Goal: Task Accomplishment & Management: Manage account settings

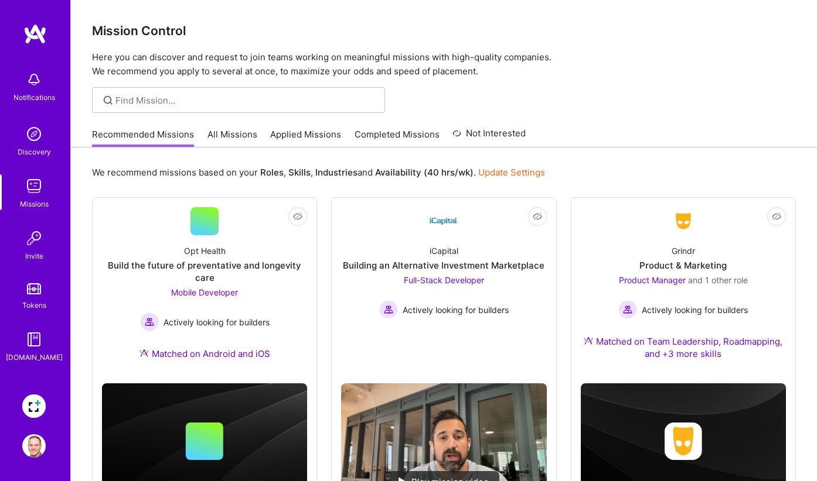
click at [36, 405] on img at bounding box center [33, 406] width 23 height 23
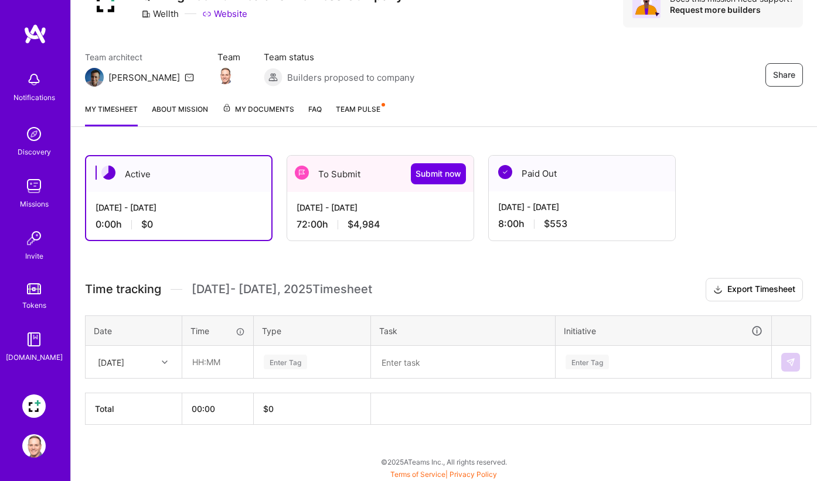
scroll to position [61, 0]
click at [343, 193] on div "[DATE] - [DATE] 72:00 h $4,984" at bounding box center [380, 216] width 186 height 48
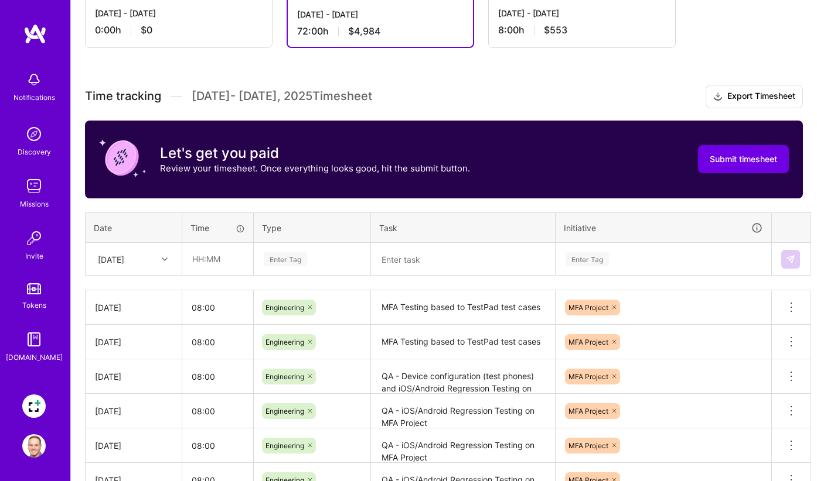
scroll to position [255, 0]
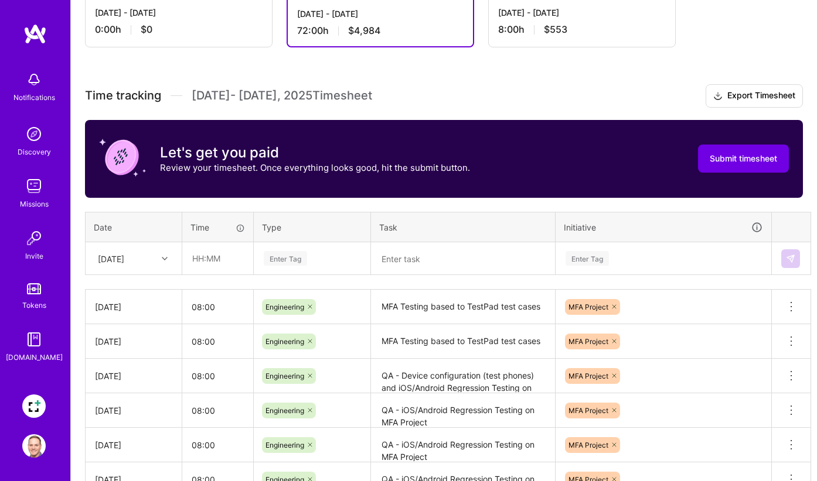
click at [165, 261] on div at bounding box center [166, 258] width 18 height 15
click at [214, 285] on div "Time tracking [DATE] - [DATE] Timesheet Export Timesheet Let's get you paid Rev…" at bounding box center [444, 358] width 718 height 548
click at [164, 258] on icon at bounding box center [165, 259] width 6 height 6
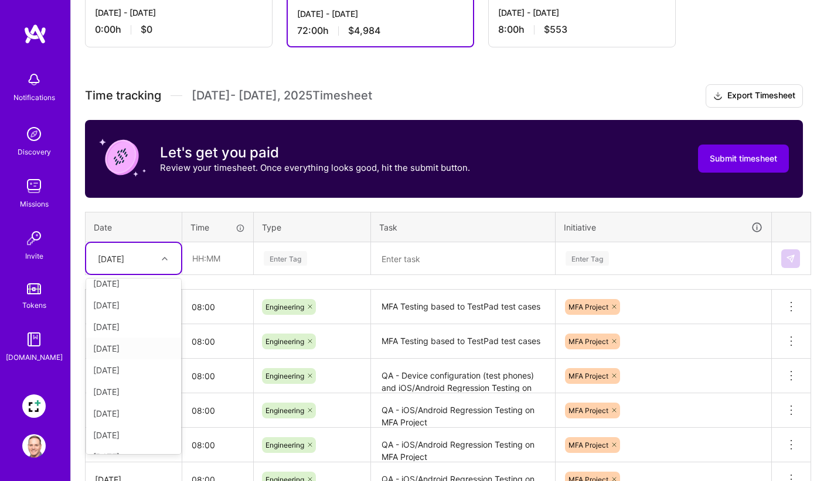
scroll to position [132, 0]
click at [128, 417] on div "[DATE]" at bounding box center [133, 420] width 95 height 22
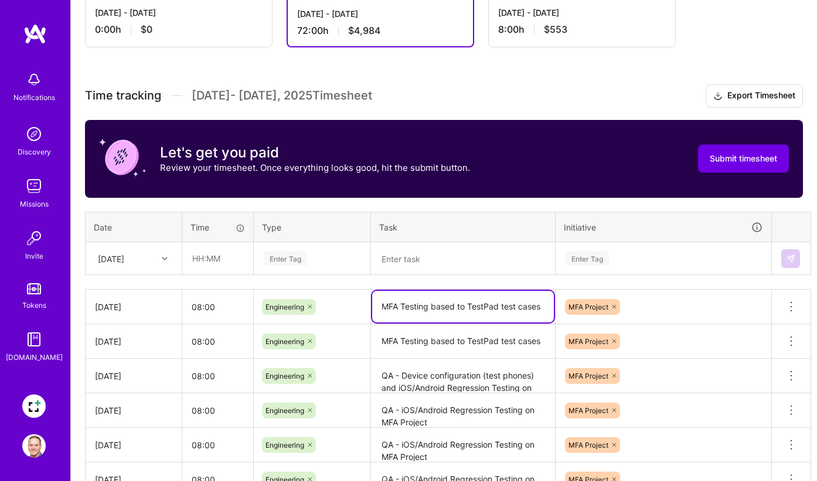
drag, startPoint x: 544, startPoint y: 307, endPoint x: 377, endPoint y: 307, distance: 166.3
click at [377, 307] on textarea "MFA Testing based to TestPad test cases" at bounding box center [463, 307] width 182 height 32
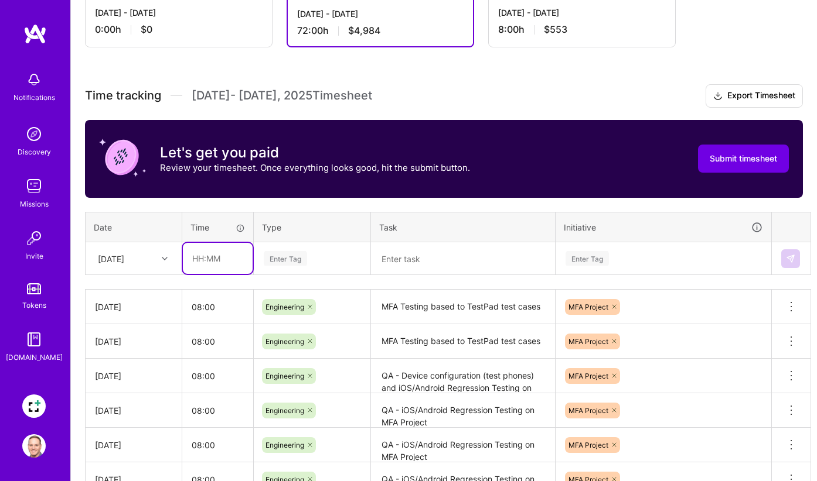
click at [220, 265] on input "text" at bounding box center [218, 258] width 70 height 31
type input "08:00"
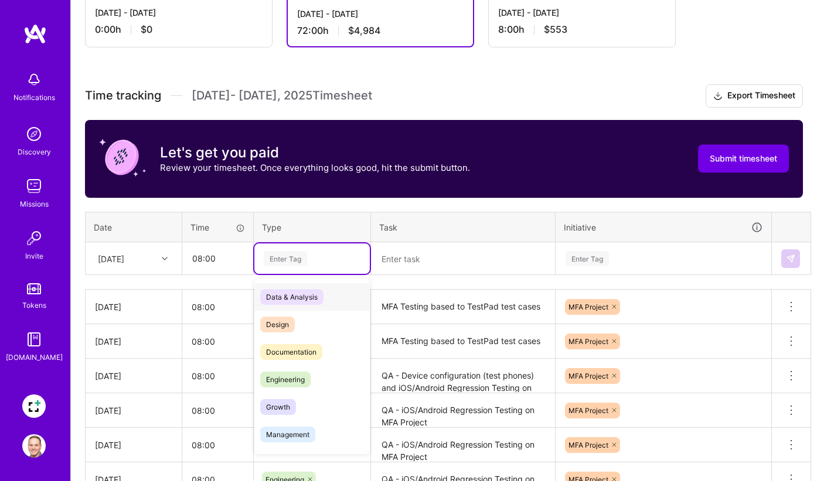
click at [278, 258] on div "Enter Tag" at bounding box center [285, 259] width 43 height 18
click at [289, 374] on span "Engineering" at bounding box center [285, 380] width 50 height 16
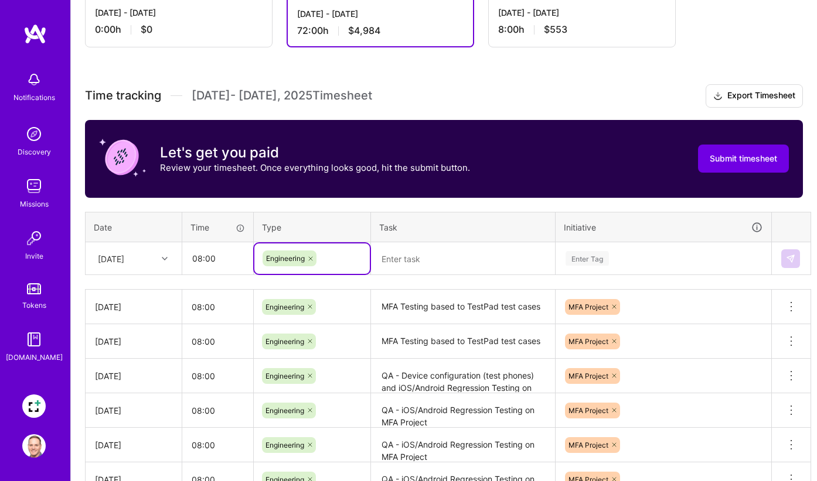
click at [431, 262] on textarea at bounding box center [463, 259] width 182 height 30
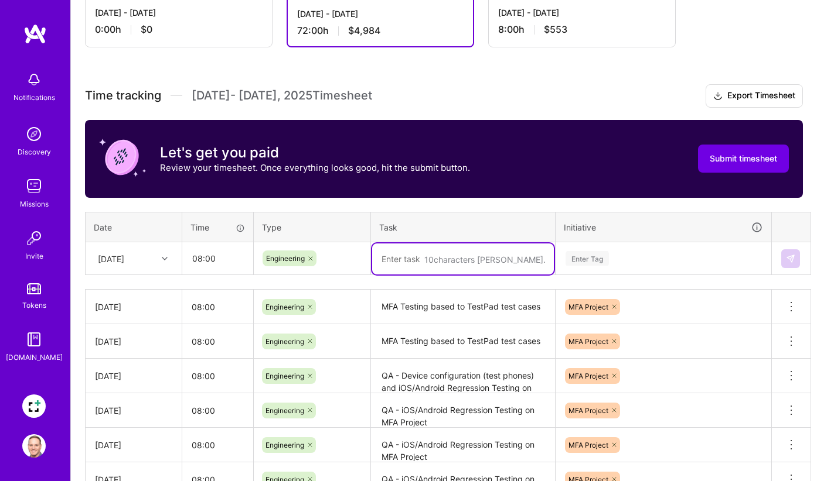
paste textarea "MFA Testing based to TestPad test cases"
type textarea "MFA Testing based to TestPad test cases"
click at [580, 256] on div "Enter Tag" at bounding box center [586, 259] width 43 height 18
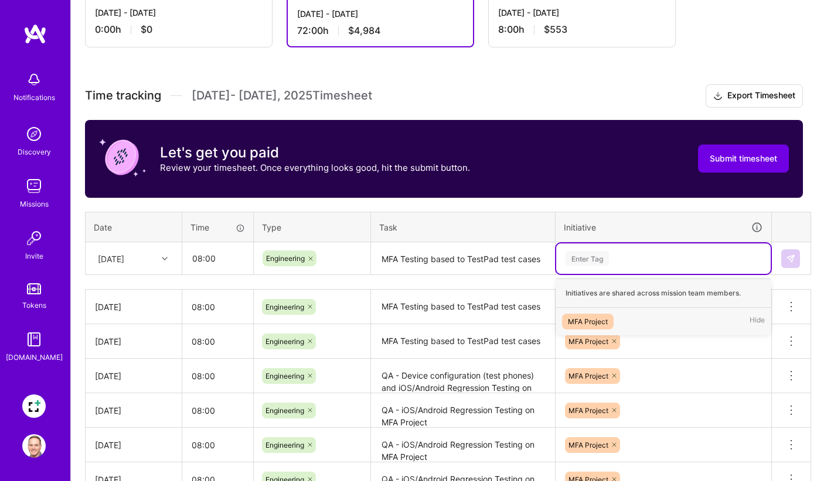
click at [588, 323] on div "MFA Project" at bounding box center [588, 322] width 40 height 12
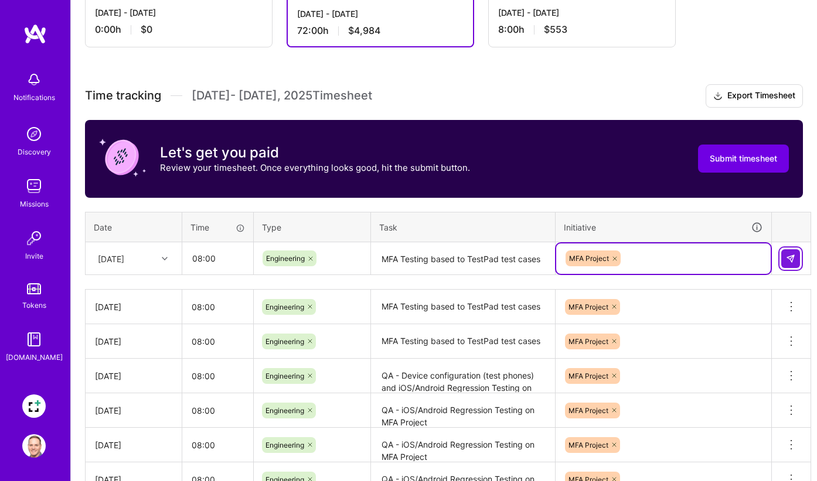
click at [790, 258] on img at bounding box center [789, 258] width 9 height 9
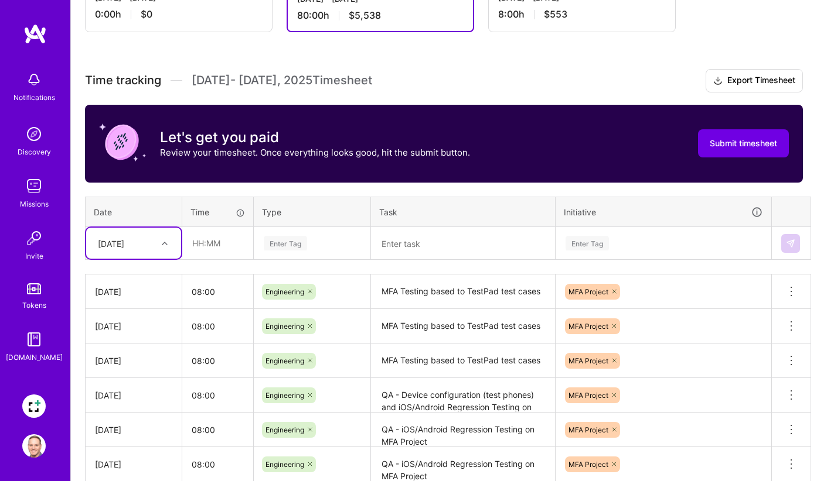
scroll to position [264, 0]
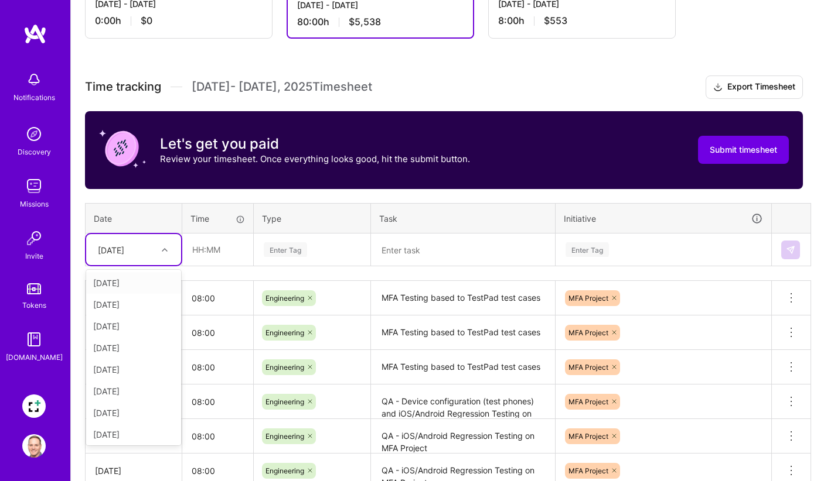
click at [166, 251] on icon at bounding box center [165, 250] width 6 height 6
click at [132, 423] on div "[DATE]" at bounding box center [133, 433] width 95 height 22
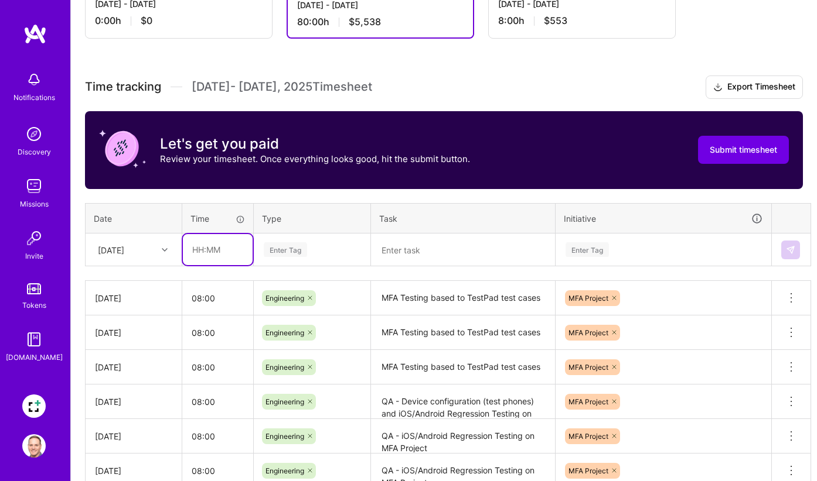
click at [217, 244] on input "text" at bounding box center [218, 249] width 70 height 31
type input "08:00"
click at [277, 250] on div "Enter Tag" at bounding box center [285, 250] width 43 height 18
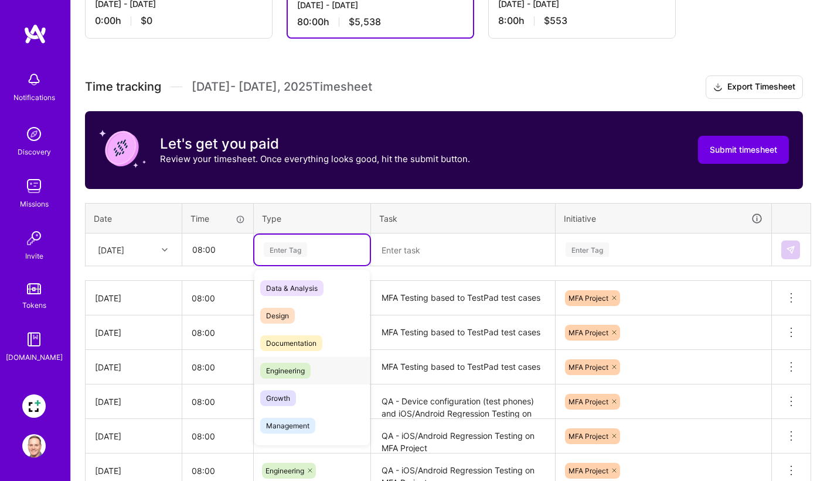
click at [281, 364] on span "Engineering" at bounding box center [285, 371] width 50 height 16
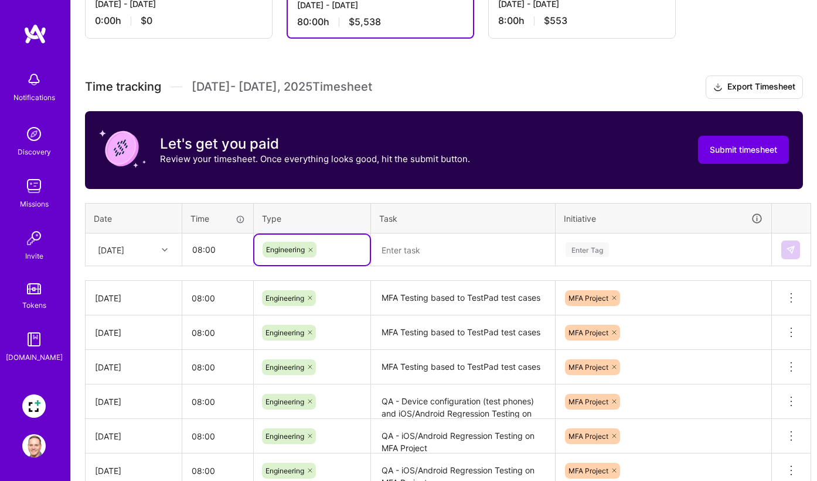
click at [404, 259] on textarea at bounding box center [463, 250] width 182 height 31
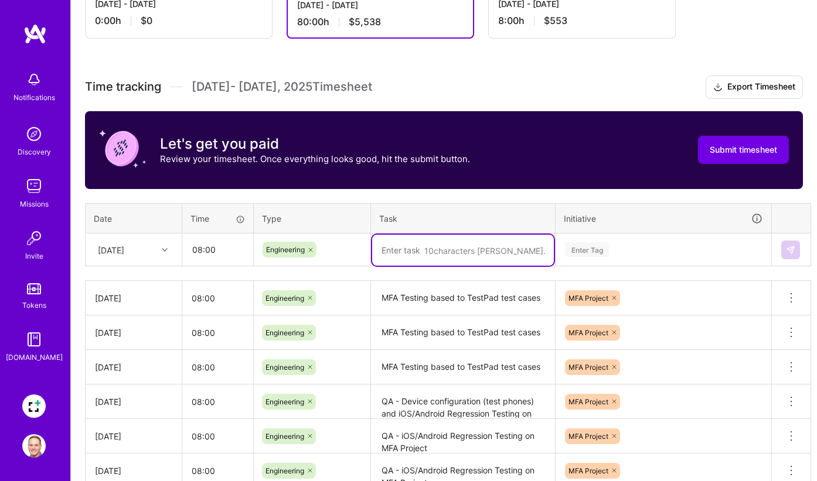
paste textarea "MFA Testing based to TestPad test cases"
type textarea "MFA Testing based to TestPad test cases"
click at [590, 253] on div "Enter Tag" at bounding box center [586, 250] width 43 height 18
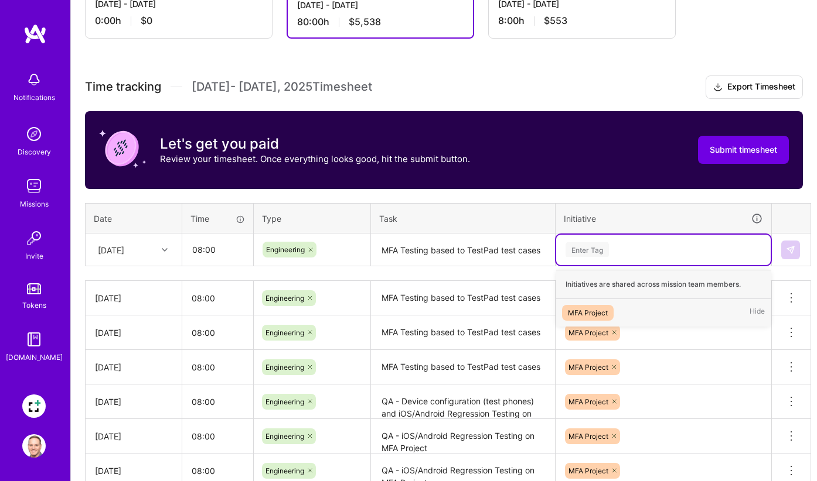
click at [596, 313] on div "MFA Project" at bounding box center [588, 313] width 40 height 12
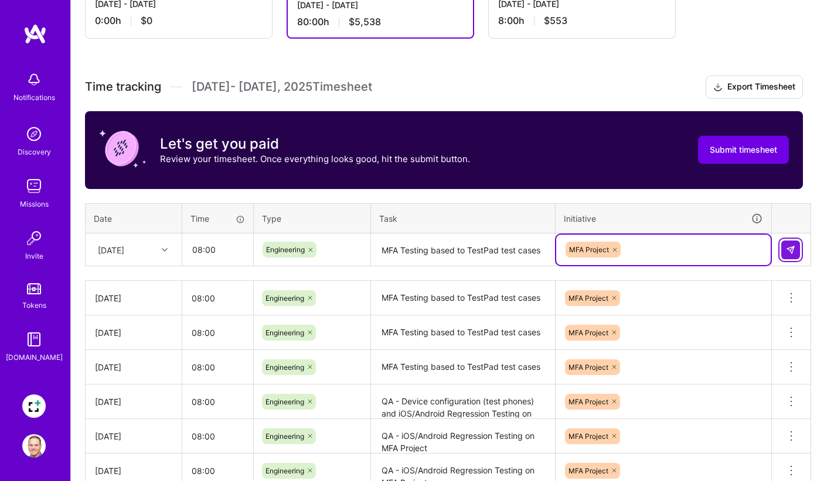
click at [785, 248] on img at bounding box center [789, 249] width 9 height 9
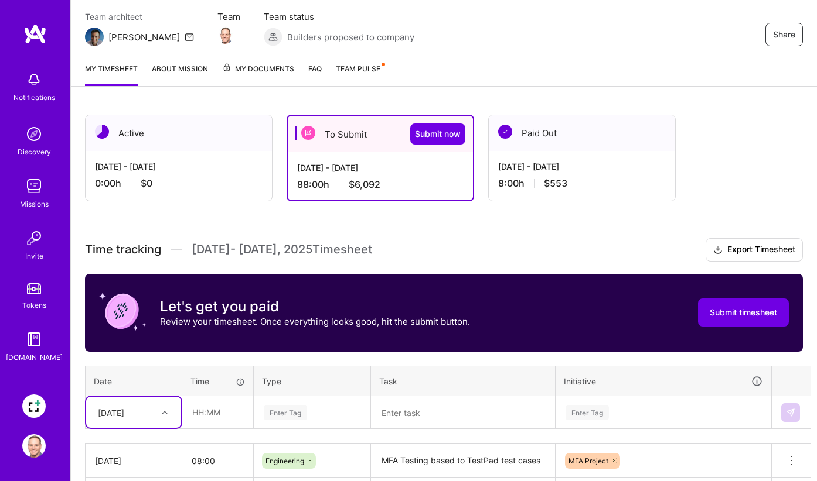
scroll to position [99, 0]
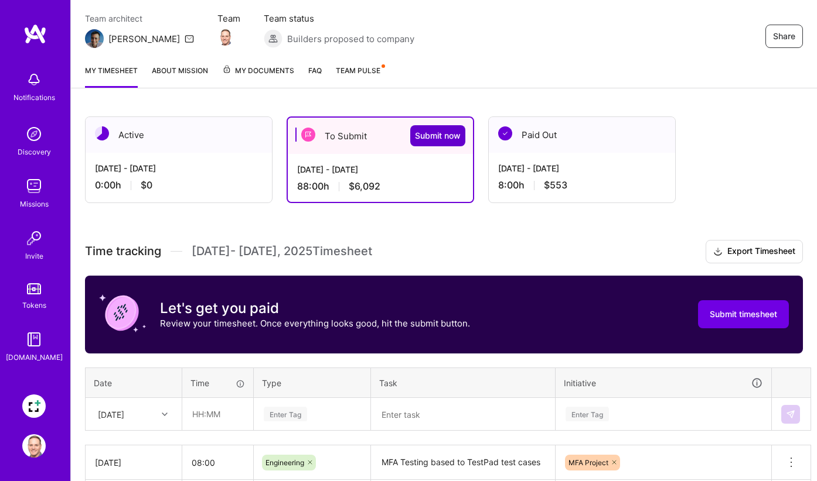
click at [450, 136] on span "Submit now" at bounding box center [438, 136] width 46 height 12
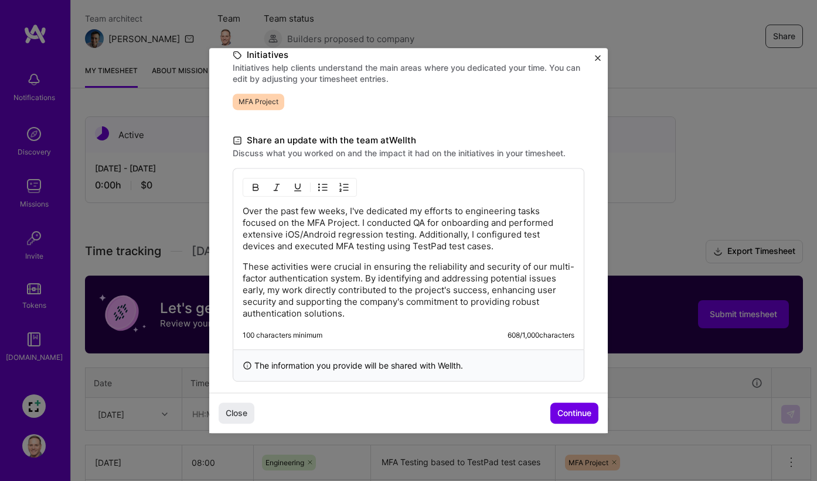
scroll to position [292, 0]
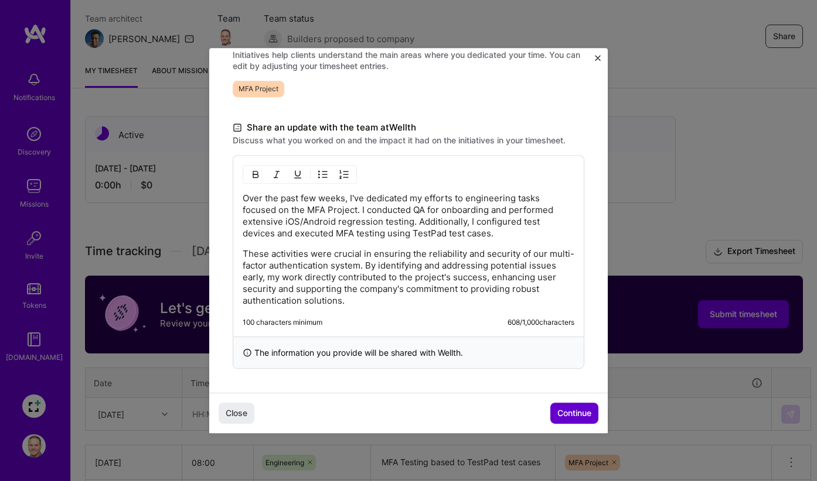
click at [569, 412] on span "Continue" at bounding box center [574, 414] width 34 height 12
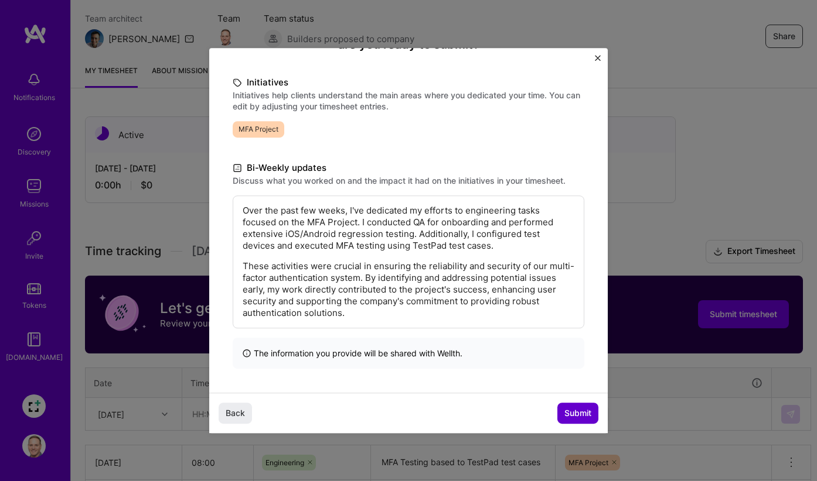
click at [569, 412] on span "Submit" at bounding box center [577, 414] width 27 height 12
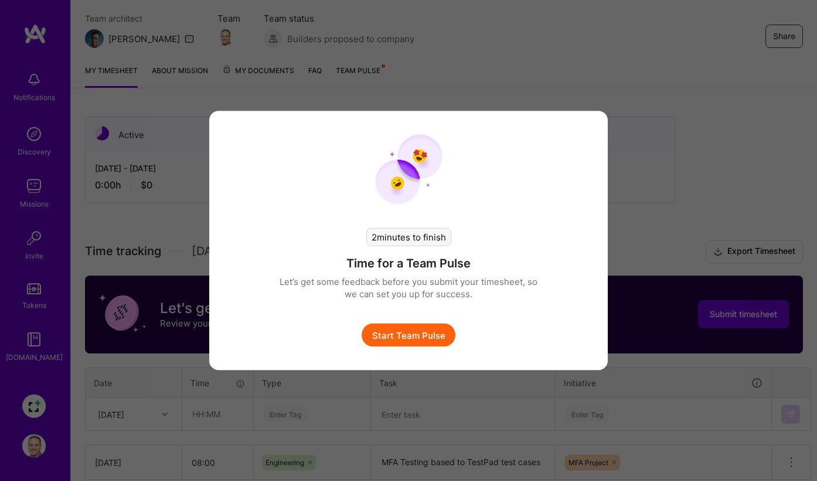
click at [648, 247] on div "2 minutes to finish Time for a Team Pulse Let’s get some feedback before you su…" at bounding box center [408, 240] width 817 height 481
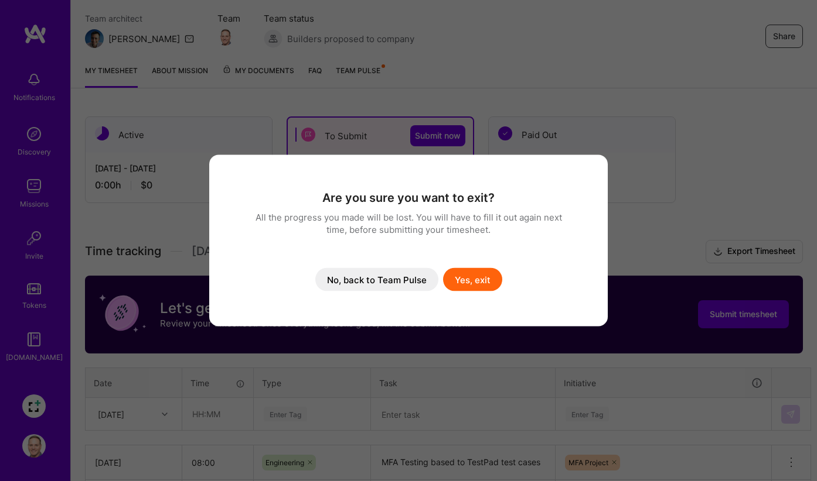
click at [457, 278] on button "Yes, exit" at bounding box center [472, 279] width 59 height 23
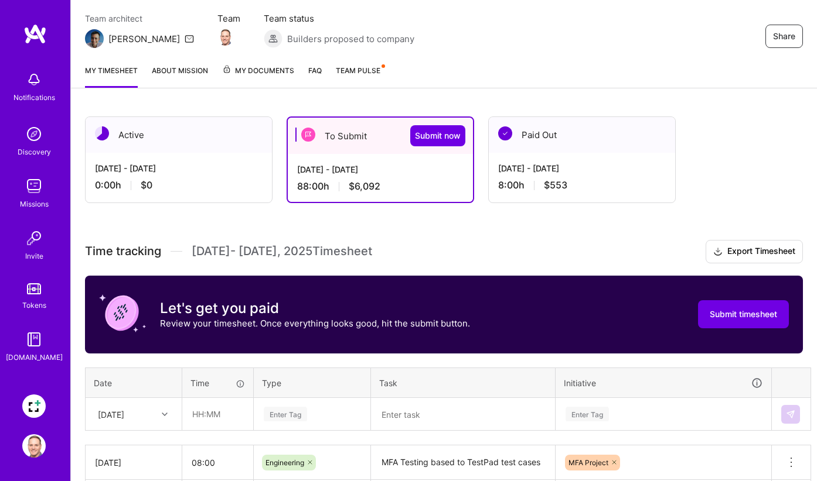
click at [35, 409] on img at bounding box center [33, 406] width 23 height 23
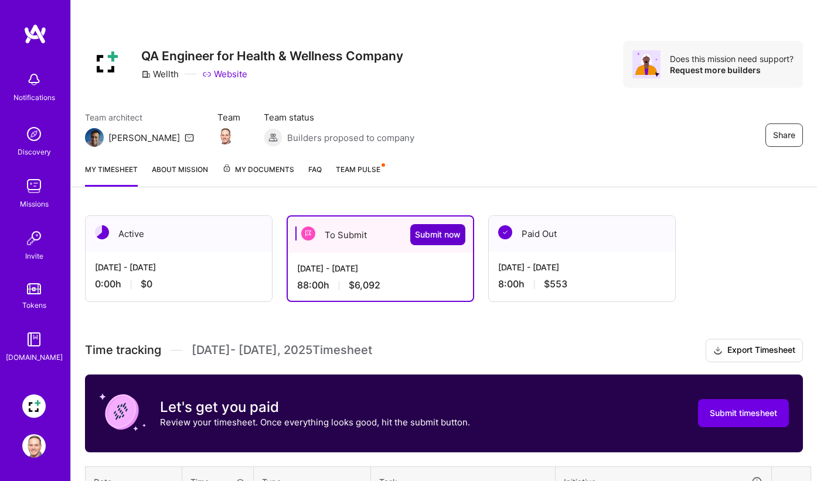
click at [427, 238] on span "Submit now" at bounding box center [438, 235] width 46 height 12
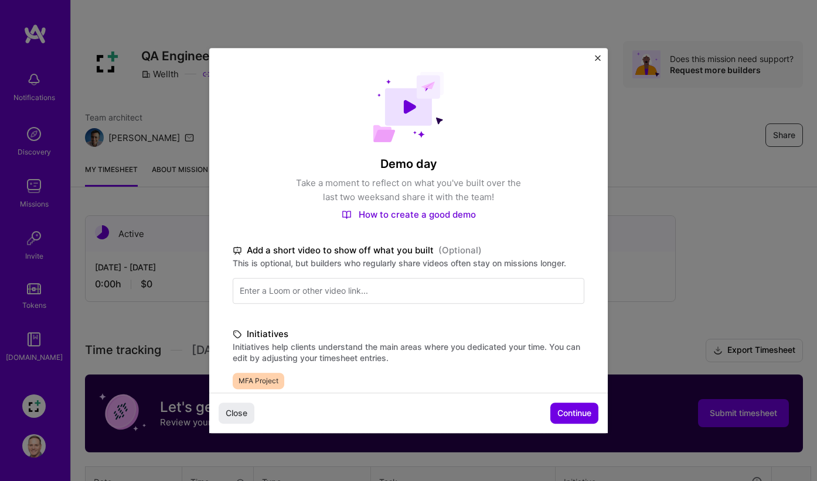
click at [598, 60] on img "Close" at bounding box center [598, 58] width 6 height 6
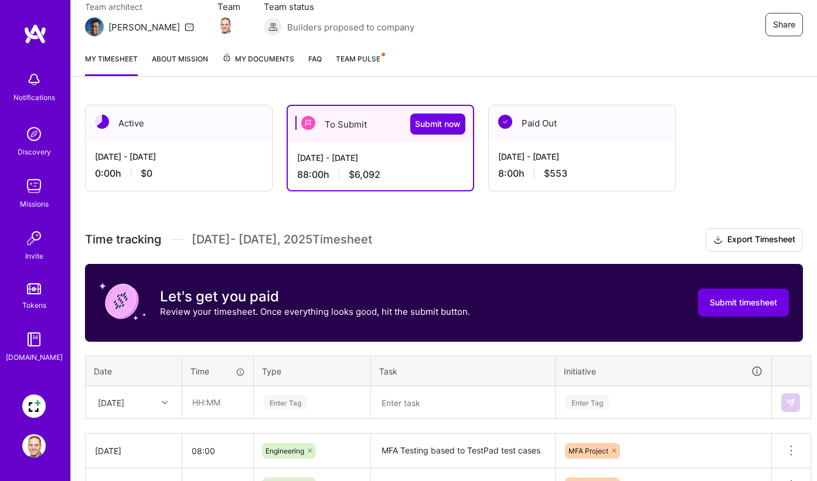
scroll to position [230, 0]
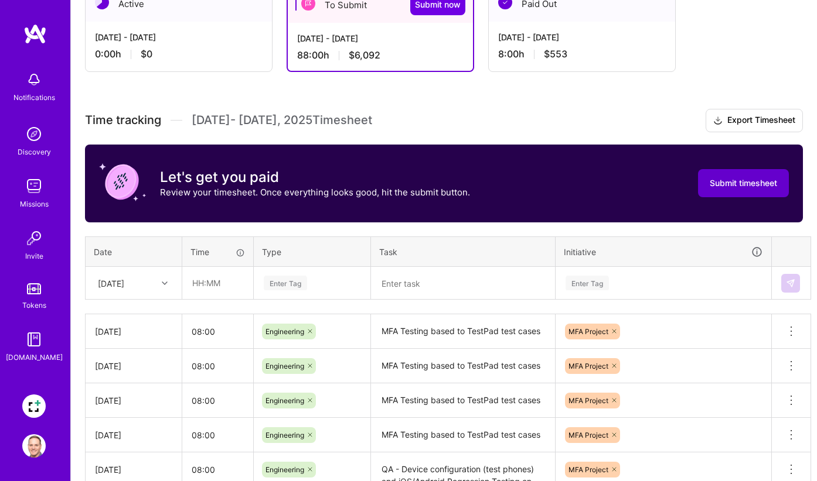
click at [716, 178] on span "Submit timesheet" at bounding box center [742, 183] width 67 height 12
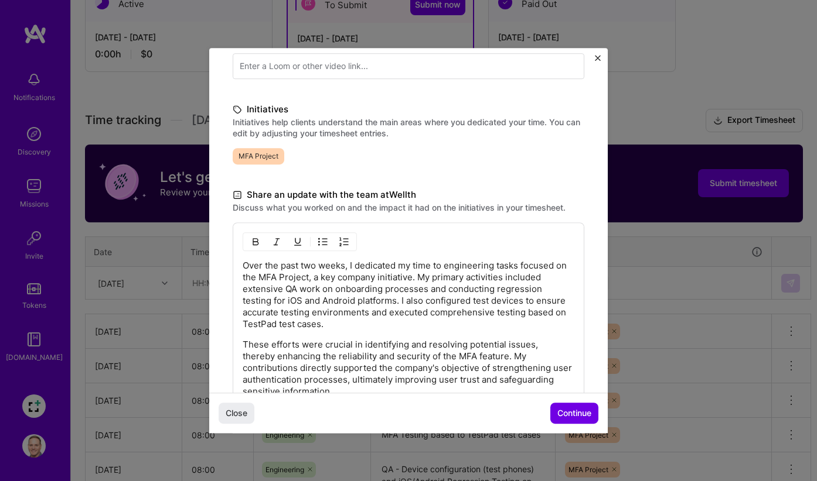
scroll to position [252, 0]
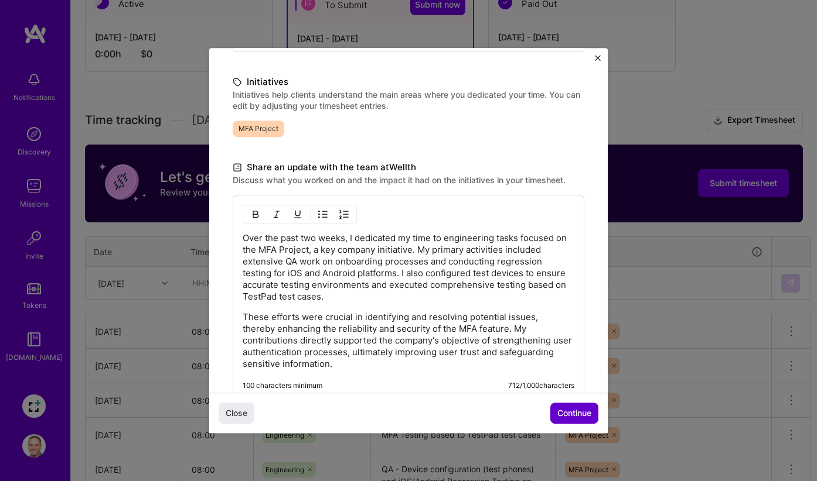
click at [557, 414] on span "Continue" at bounding box center [574, 414] width 34 height 12
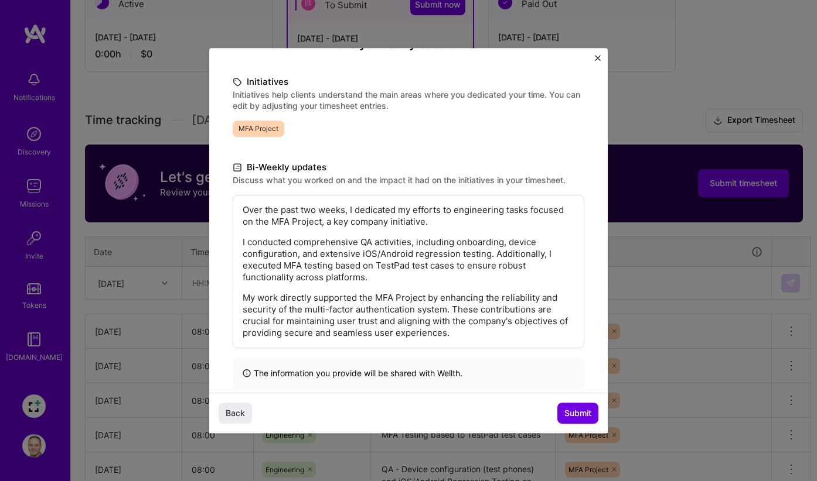
scroll to position [155, 0]
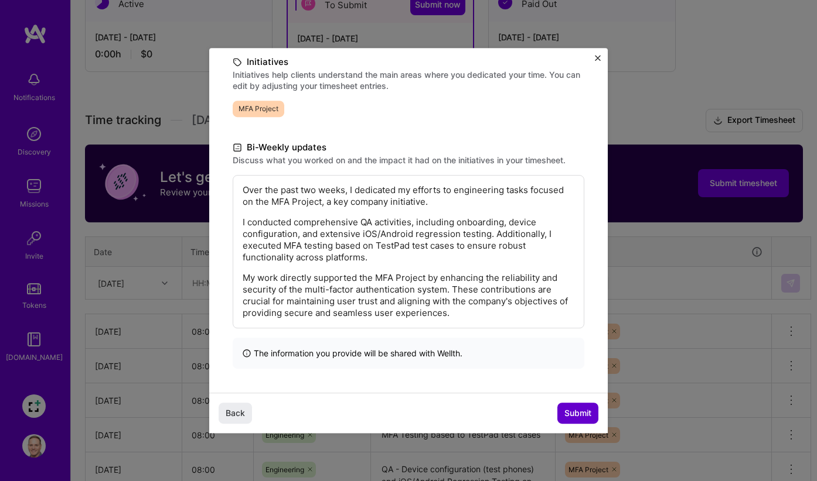
click at [566, 412] on span "Submit" at bounding box center [577, 414] width 27 height 12
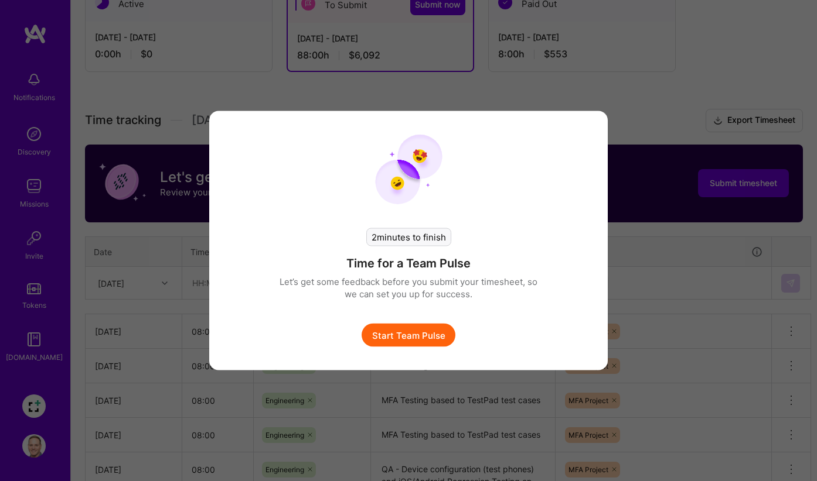
click at [411, 339] on button "Start Team Pulse" at bounding box center [408, 335] width 94 height 23
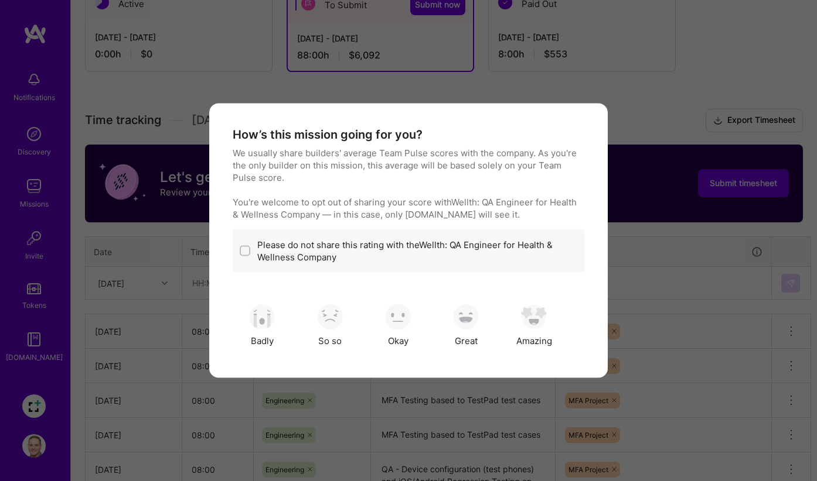
click at [293, 258] on label "Please do not share this rating with the Wellth: QA Engineer for Health & Welln…" at bounding box center [417, 251] width 320 height 25
click at [247, 243] on div "Please do not share this rating with the Wellth: QA Engineer for Health & Welln…" at bounding box center [408, 251] width 351 height 43
click at [245, 250] on input "modal" at bounding box center [246, 252] width 8 height 8
checkbox input "true"
click at [469, 327] on img "modal" at bounding box center [466, 317] width 26 height 26
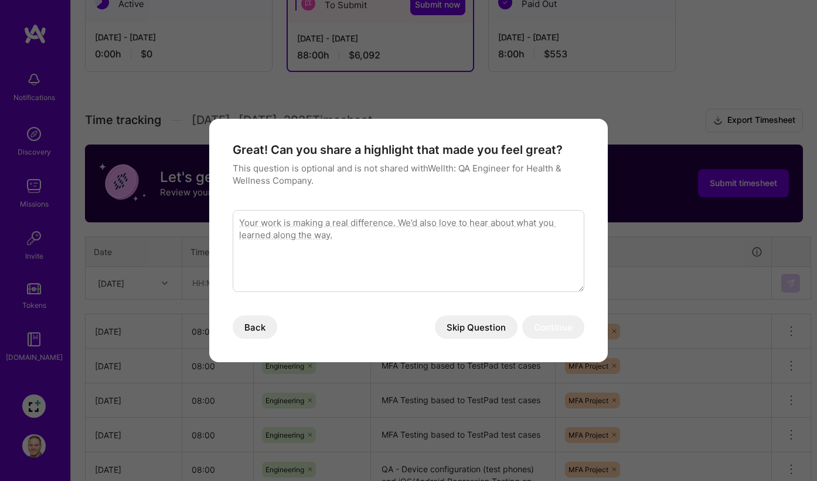
click at [476, 329] on button "Skip Question" at bounding box center [476, 327] width 83 height 23
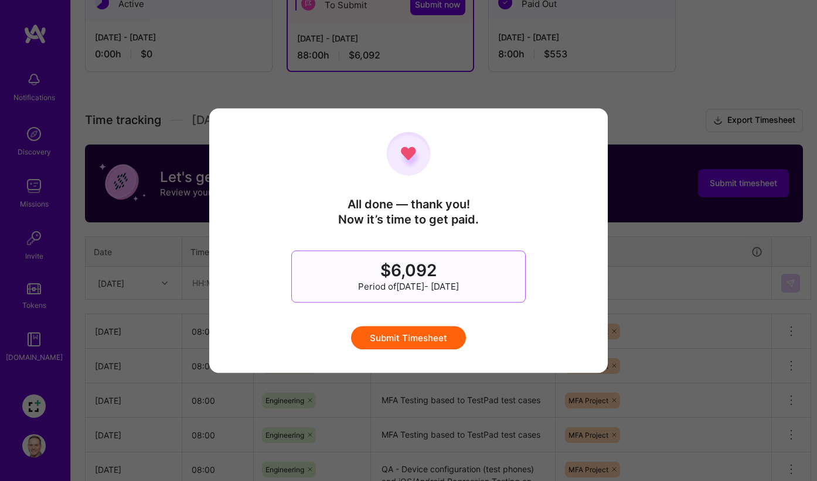
click at [412, 335] on button "Submit Timesheet" at bounding box center [408, 337] width 115 height 23
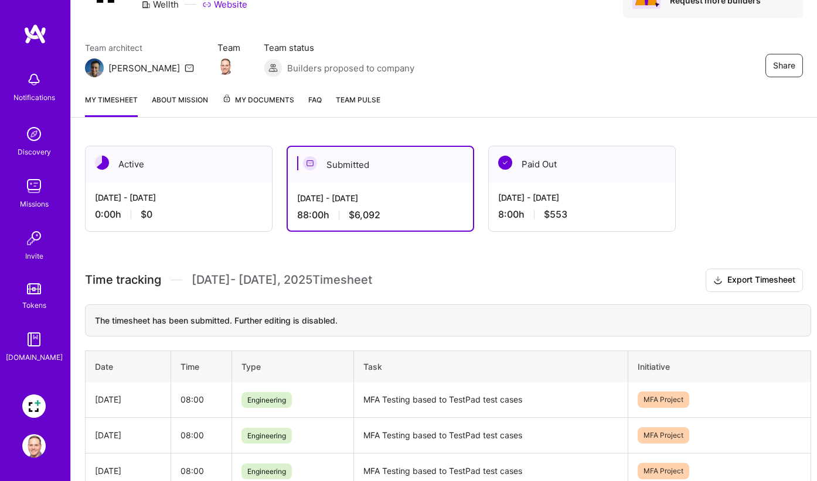
scroll to position [0, 0]
